Goal: Task Accomplishment & Management: Manage account settings

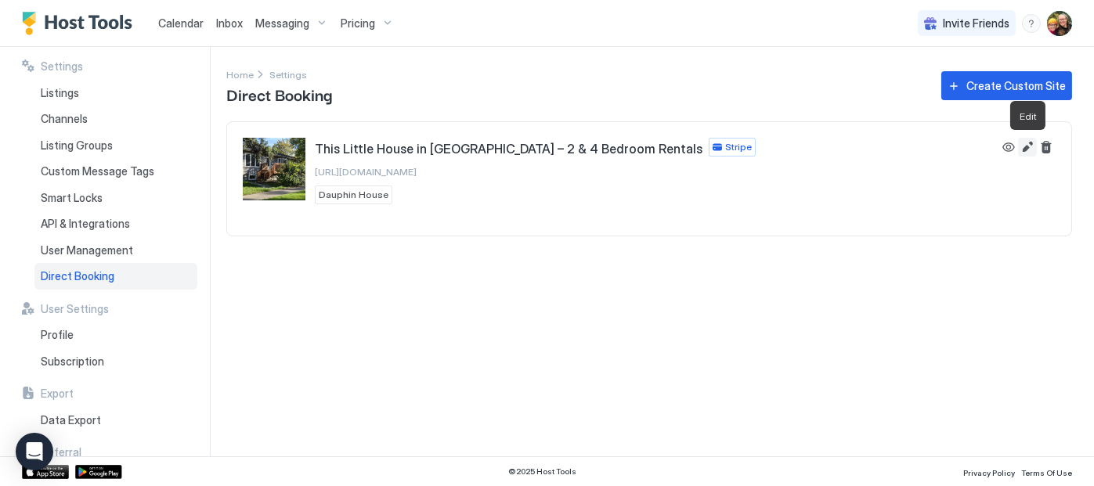
click at [1027, 149] on button "Edit" at bounding box center [1027, 147] width 19 height 19
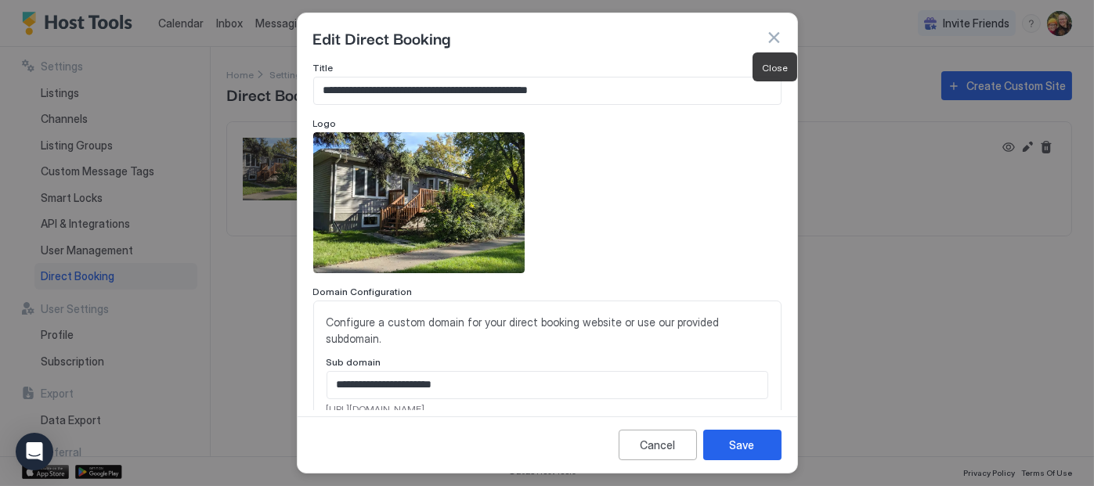
click at [775, 33] on button "button" at bounding box center [774, 38] width 16 height 16
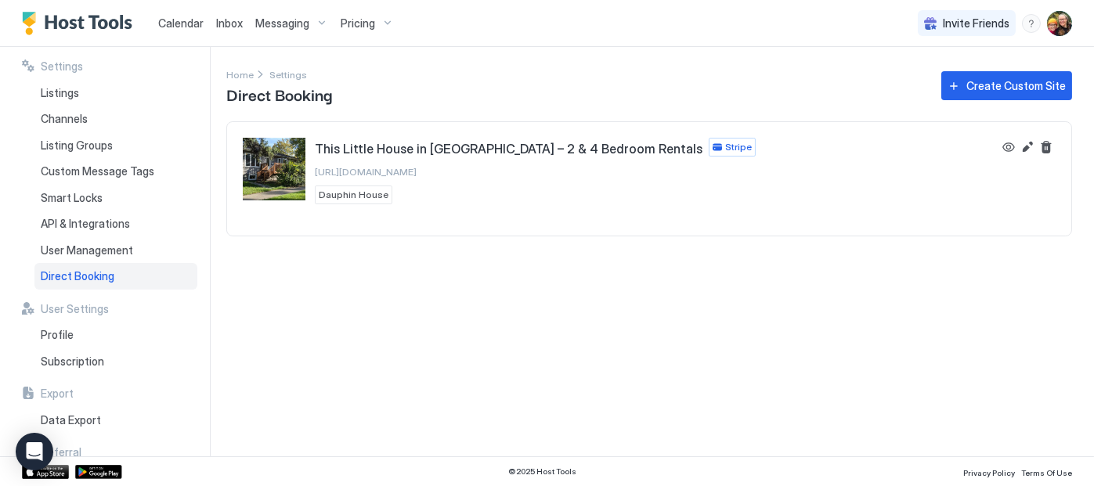
click at [179, 26] on span "Calendar" at bounding box center [180, 22] width 45 height 13
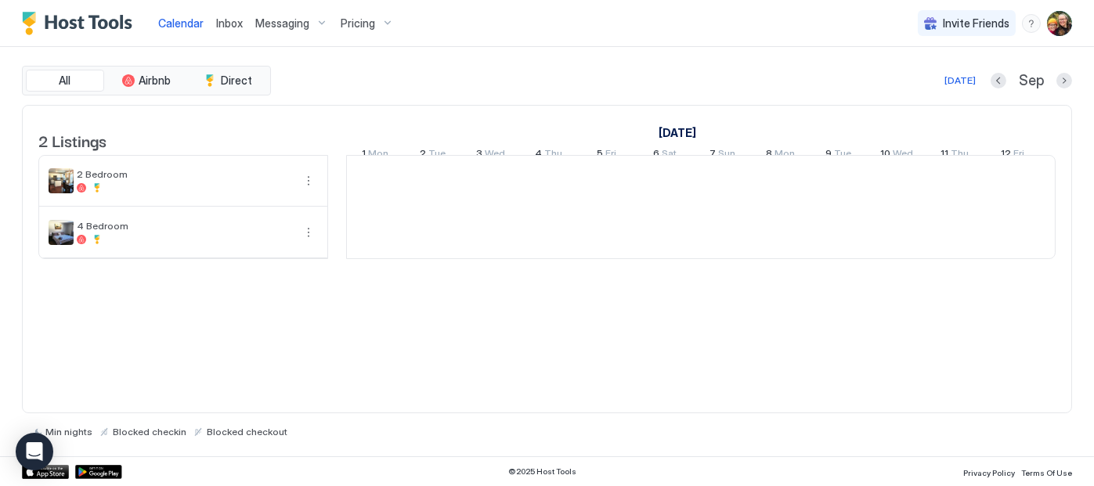
scroll to position [0, 870]
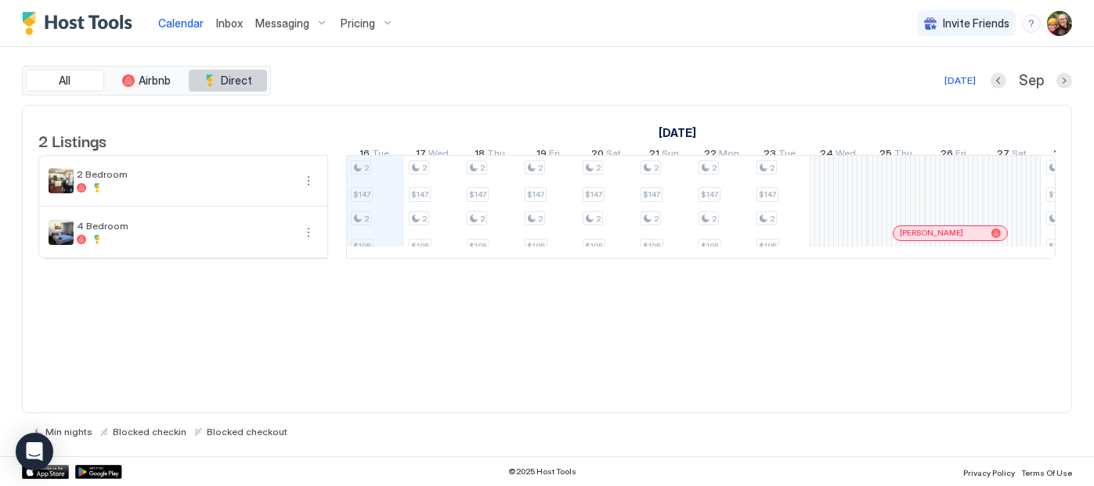
click at [229, 75] on span "Direct" at bounding box center [236, 81] width 31 height 14
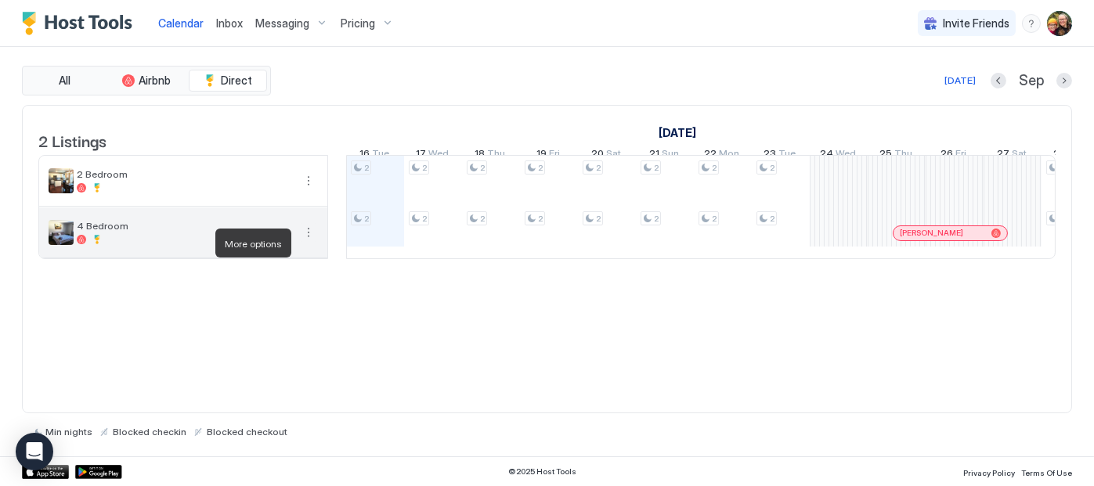
click at [310, 242] on button "More options" at bounding box center [308, 232] width 19 height 19
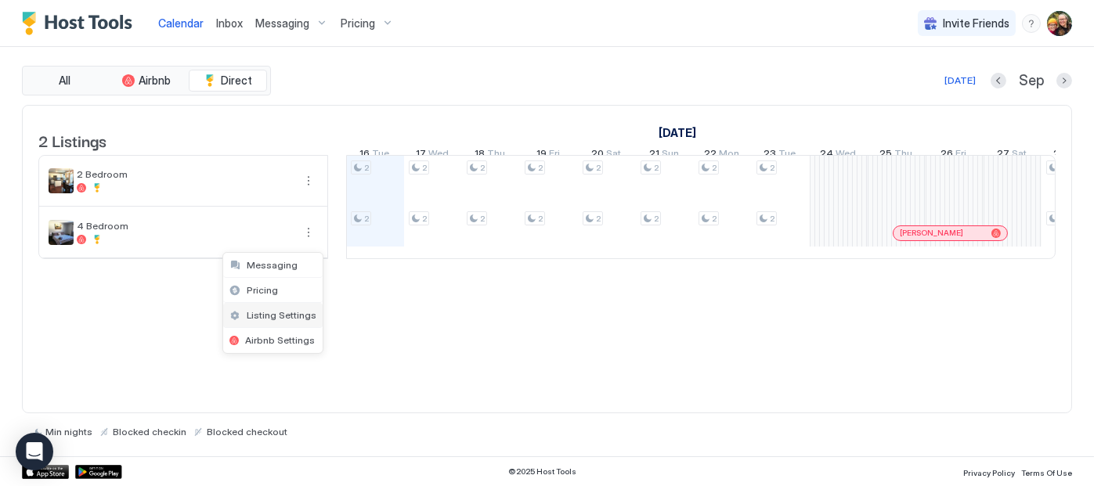
click at [267, 315] on span "Listing Settings" at bounding box center [282, 315] width 70 height 12
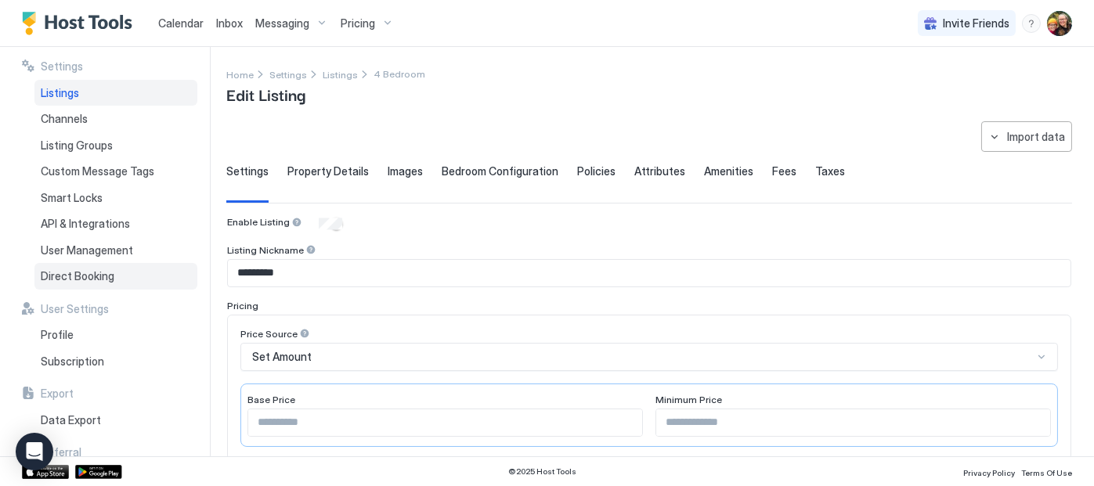
click at [85, 279] on span "Direct Booking" at bounding box center [78, 276] width 74 height 14
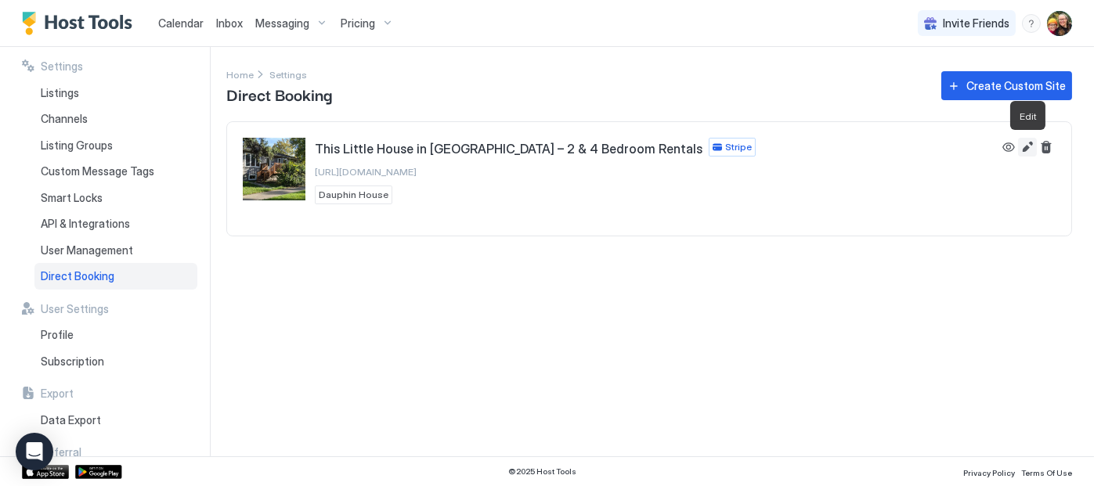
click at [1027, 147] on button "Edit" at bounding box center [1027, 147] width 19 height 19
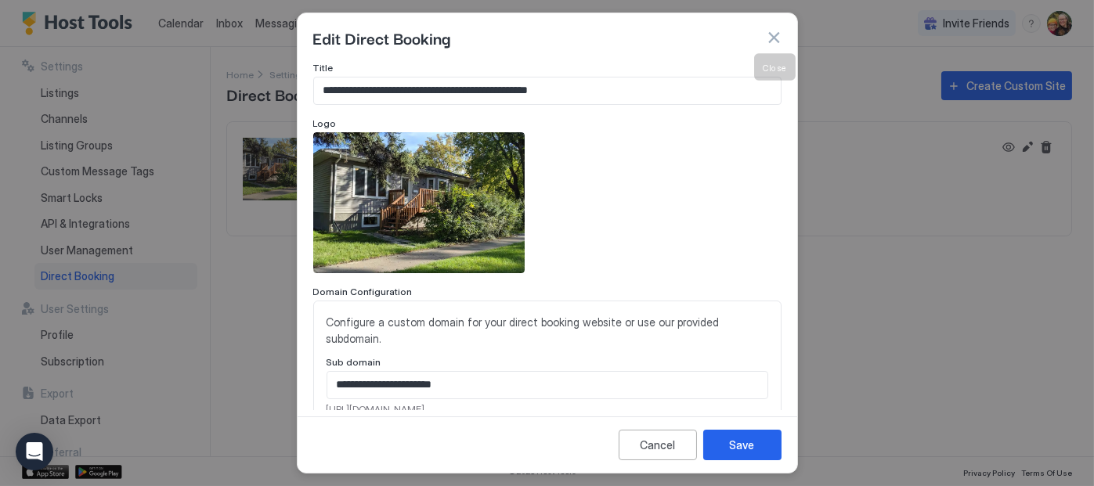
click at [777, 31] on button "button" at bounding box center [774, 38] width 16 height 16
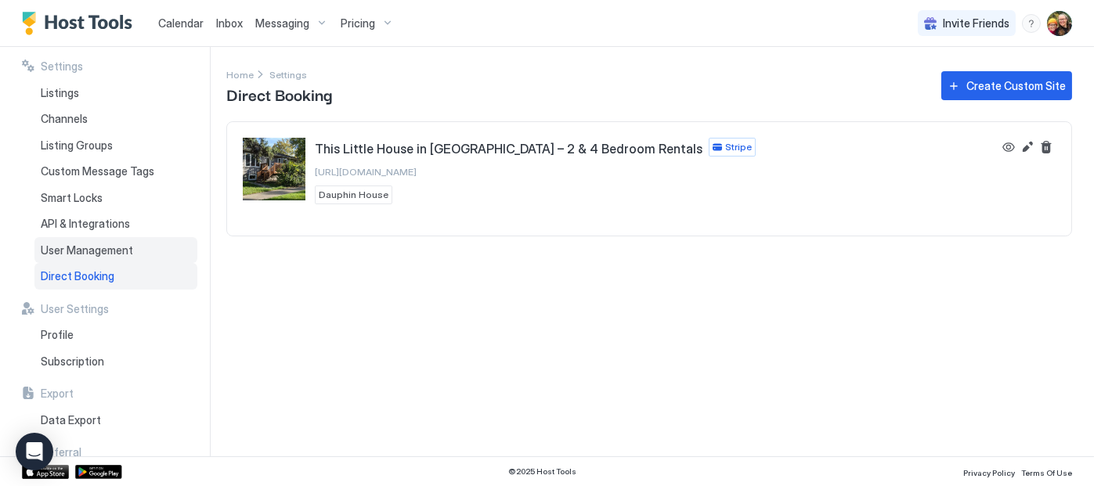
click at [81, 252] on span "User Management" at bounding box center [87, 250] width 92 height 14
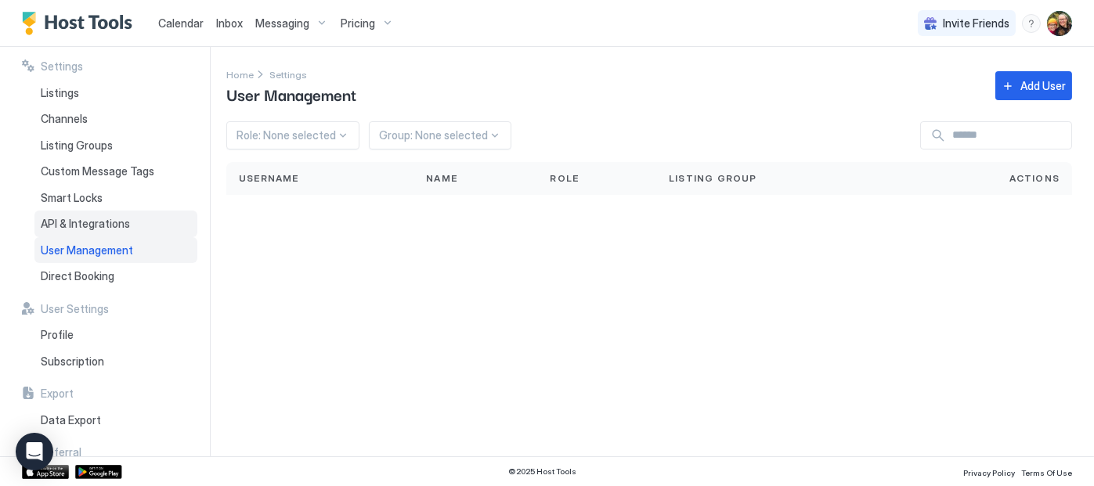
click at [67, 222] on span "API & Integrations" at bounding box center [85, 224] width 89 height 14
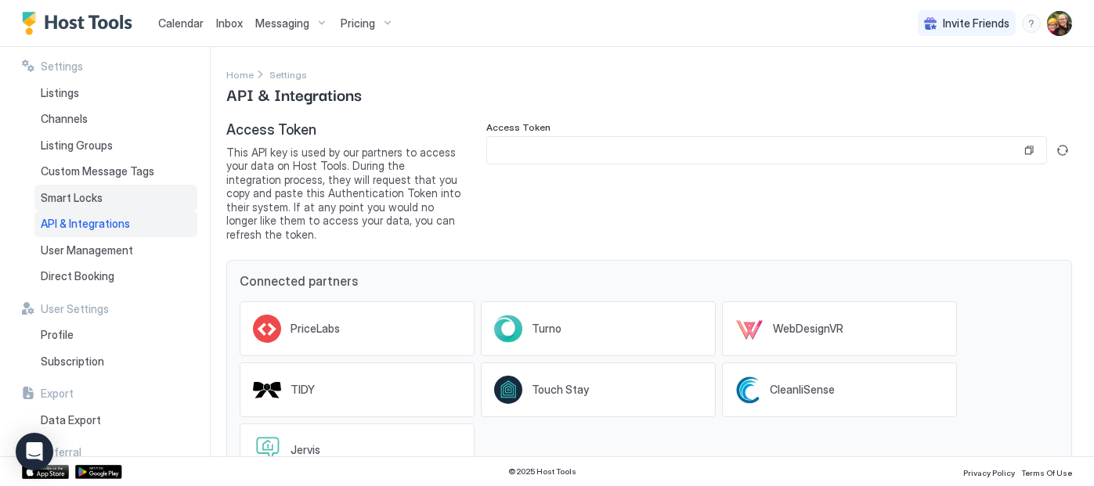
click at [45, 197] on span "Smart Locks" at bounding box center [72, 198] width 62 height 14
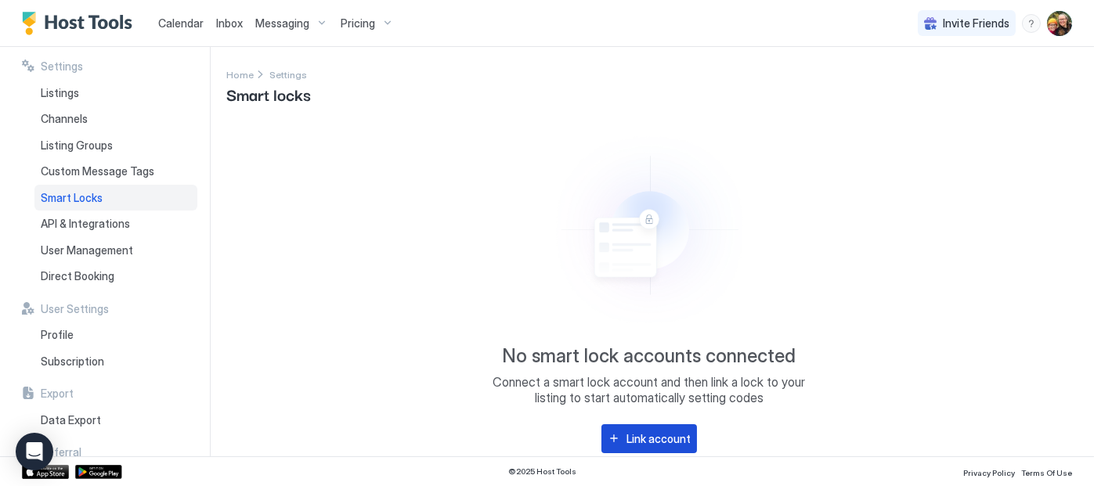
click at [640, 441] on div "Link account" at bounding box center [658, 439] width 64 height 16
click at [67, 98] on span "Listings" at bounding box center [60, 93] width 38 height 14
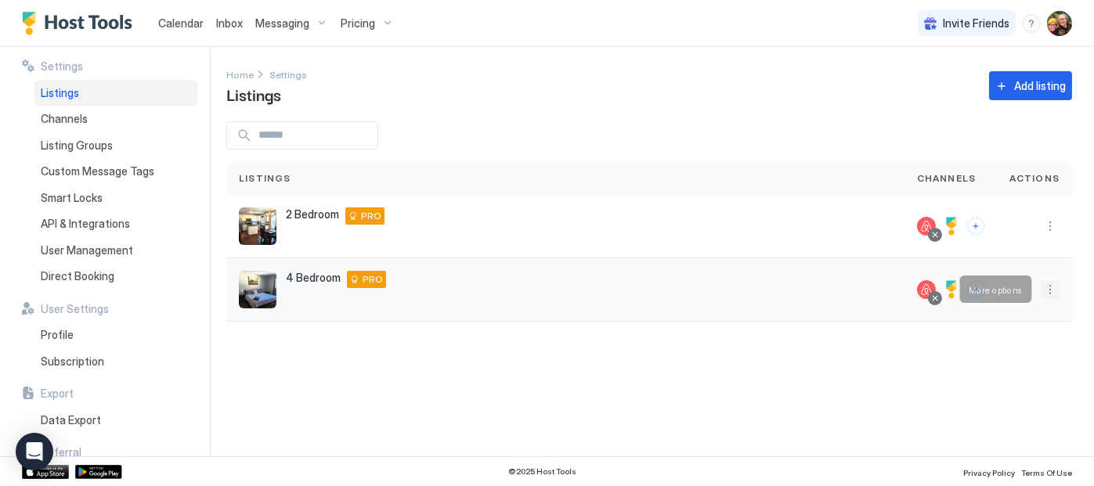
click at [1046, 293] on button "More options" at bounding box center [1050, 289] width 19 height 19
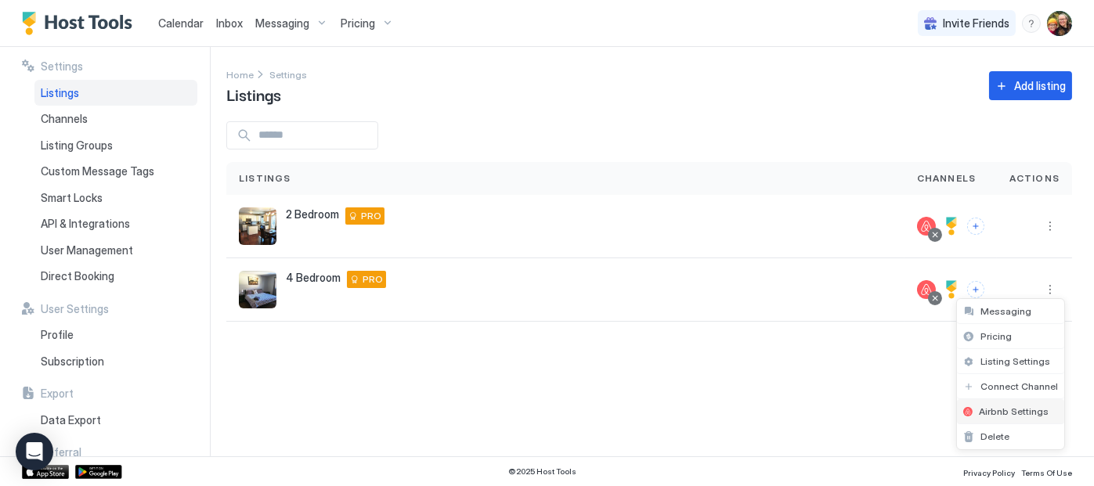
click at [997, 406] on span "Airbnb Settings" at bounding box center [1014, 412] width 70 height 12
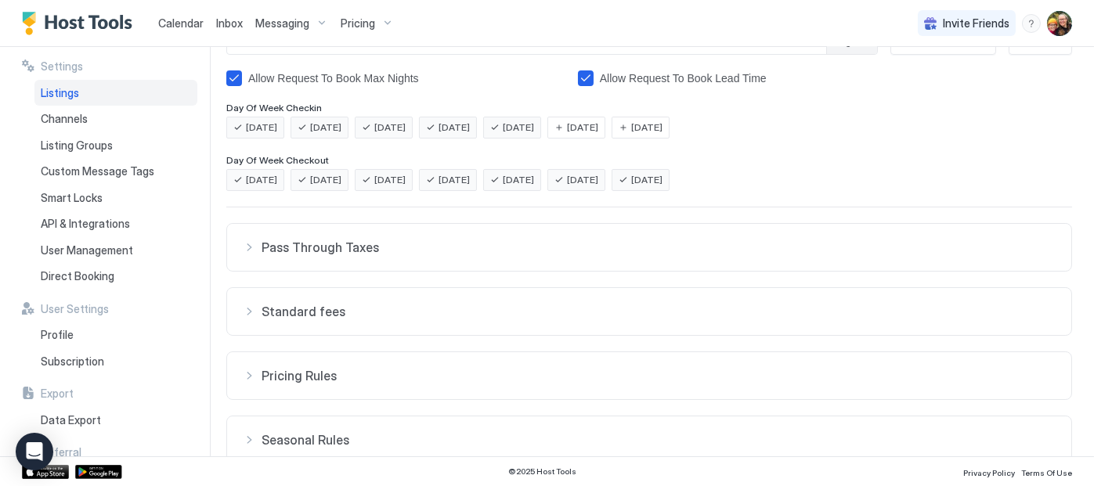
scroll to position [381, 0]
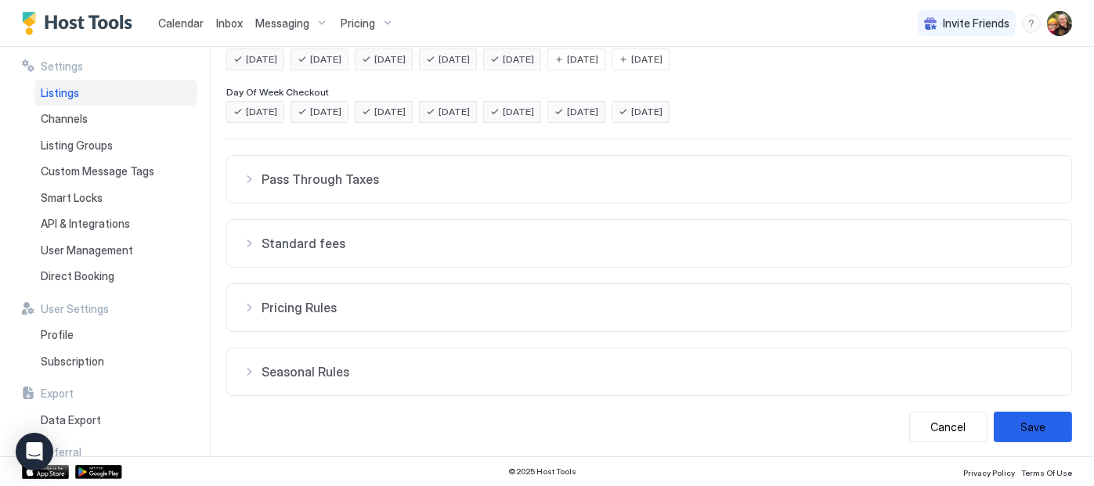
click at [245, 308] on div "Pricing Rules" at bounding box center [649, 308] width 813 height 16
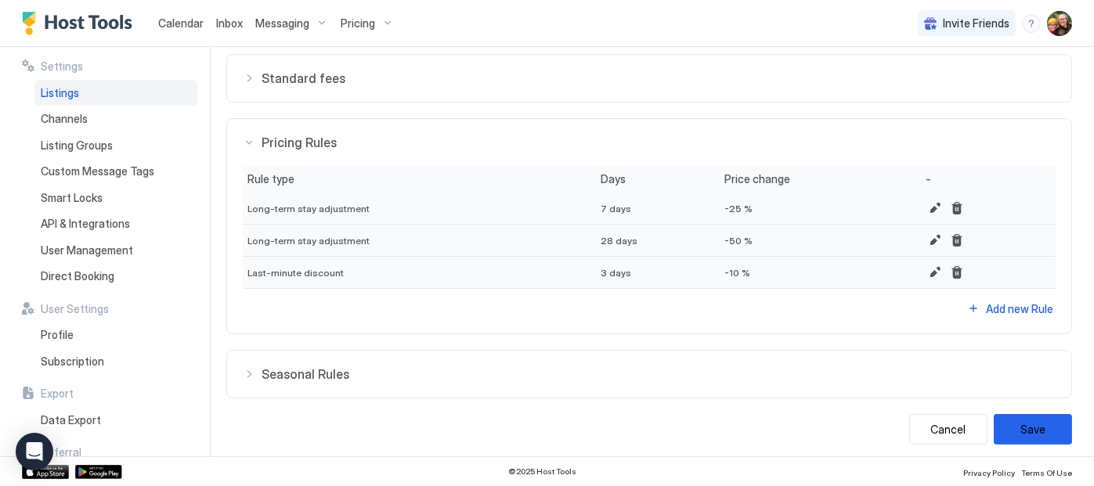
scroll to position [549, 0]
click at [245, 372] on div "Seasonal Rules" at bounding box center [649, 372] width 813 height 16
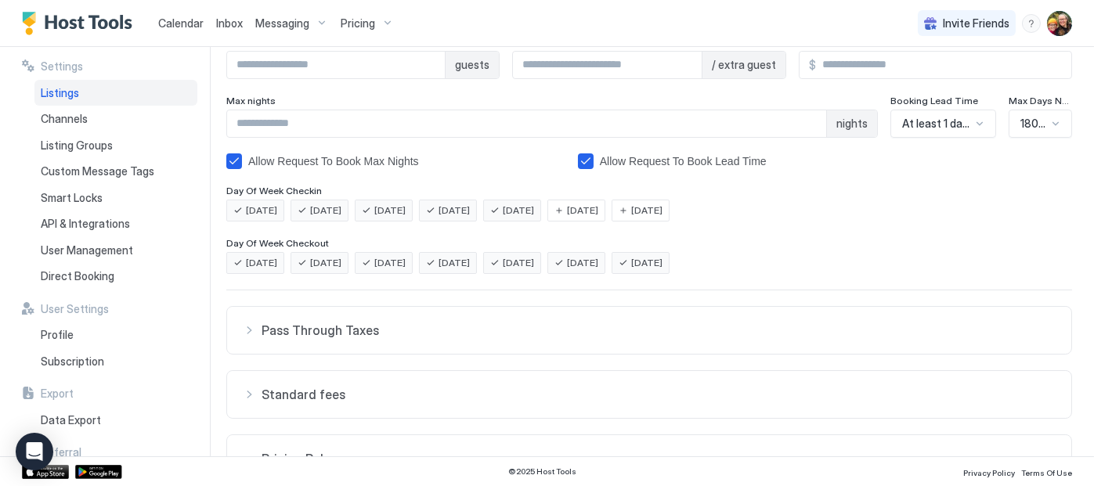
scroll to position [0, 0]
